Goal: Transaction & Acquisition: Purchase product/service

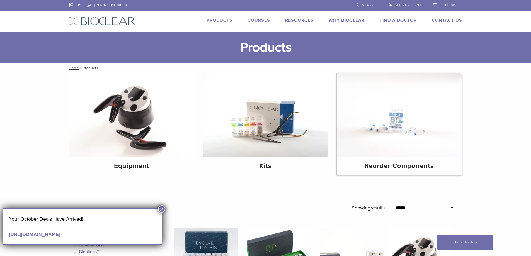
click at [397, 127] on img at bounding box center [399, 114] width 125 height 83
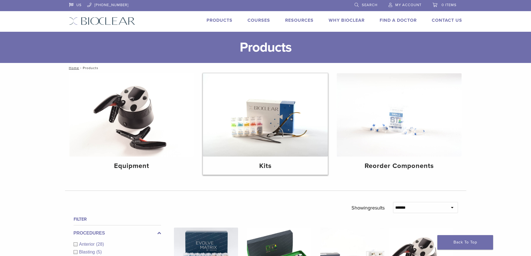
click at [270, 147] on img at bounding box center [265, 114] width 125 height 83
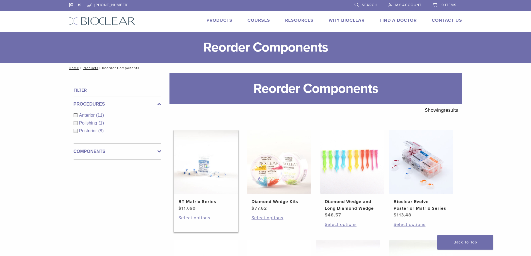
click at [208, 218] on link "Select options" at bounding box center [205, 218] width 55 height 7
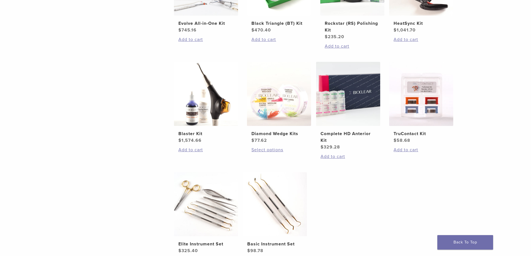
scroll to position [251, 0]
